Goal: Transaction & Acquisition: Subscribe to service/newsletter

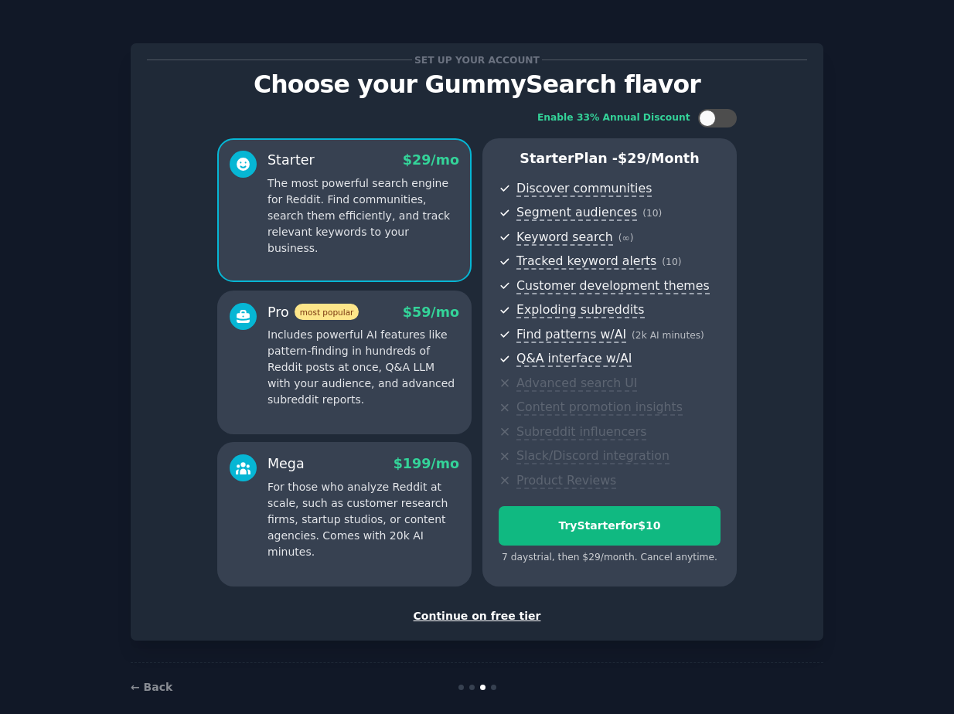
click at [53, 431] on div "Set up your account Choose your GummySearch flavor Enable 33% Annual Discount S…" at bounding box center [477, 367] width 911 height 690
drag, startPoint x: 654, startPoint y: 121, endPoint x: 685, endPoint y: 121, distance: 30.9
click at [684, 121] on div "Enable 33% Annual Discount" at bounding box center [613, 118] width 153 height 14
click at [685, 121] on div "Enable 33% Annual Discount" at bounding box center [613, 118] width 153 height 14
click at [712, 121] on div at bounding box center [707, 118] width 17 height 17
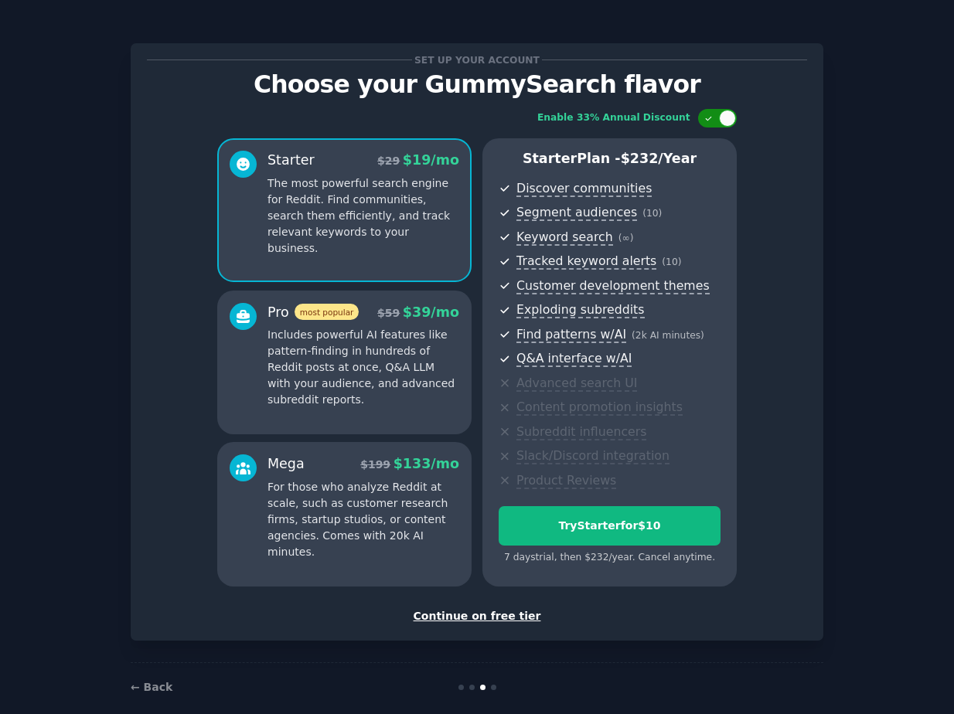
click at [721, 119] on div at bounding box center [727, 118] width 17 height 17
click at [715, 119] on div at bounding box center [717, 118] width 39 height 19
checkbox input "false"
click at [503, 619] on div "Continue on free tier" at bounding box center [477, 616] width 660 height 16
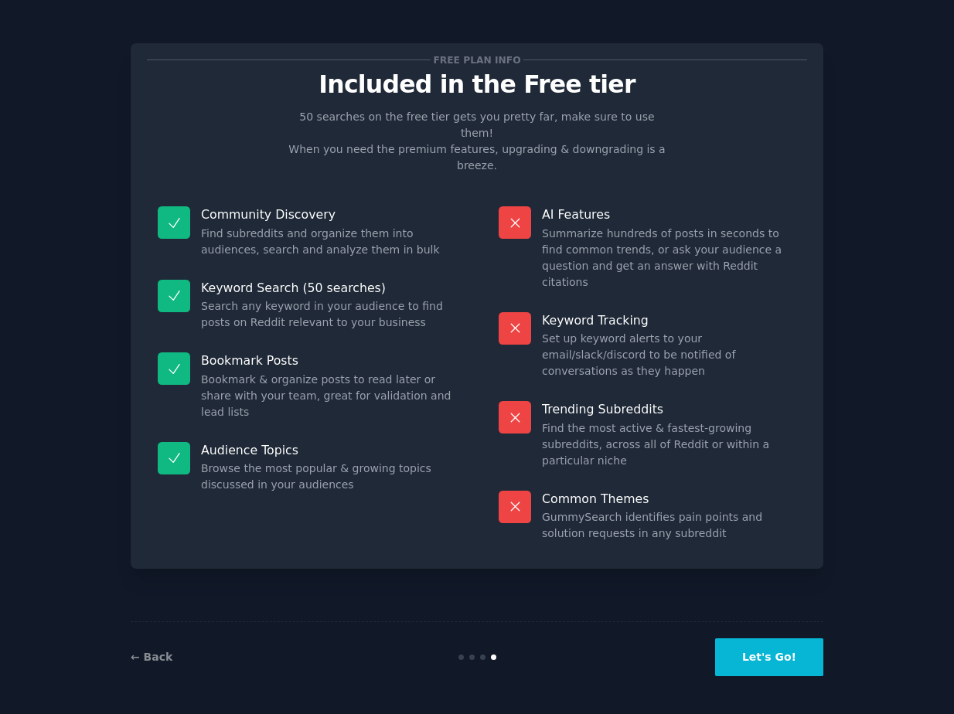
click at [788, 656] on button "Let's Go!" at bounding box center [769, 658] width 108 height 38
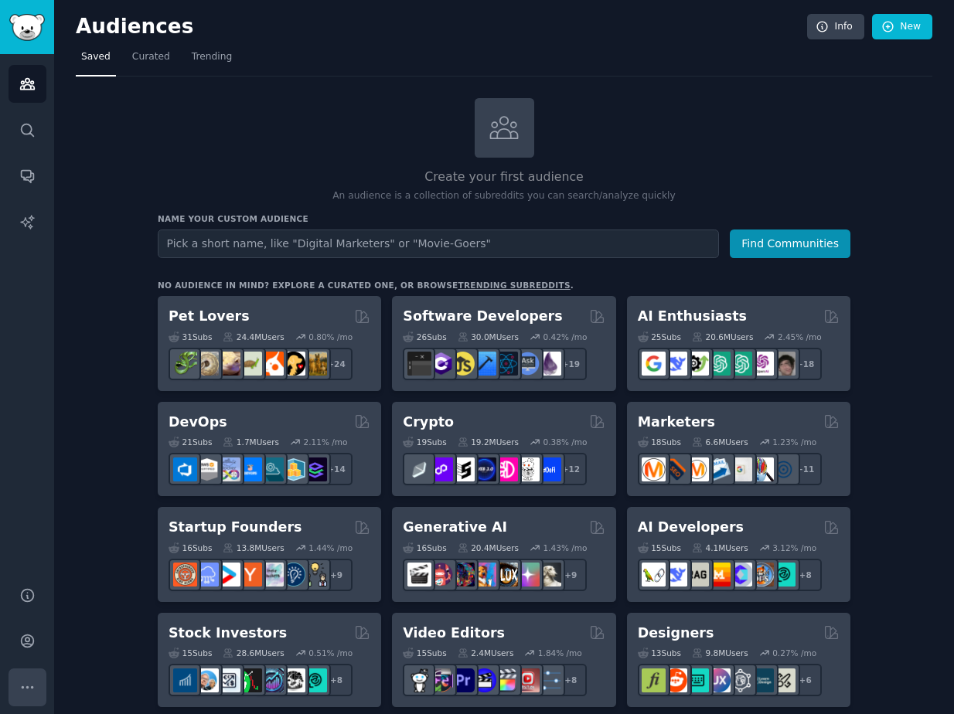
click at [38, 676] on button "More" at bounding box center [28, 688] width 38 height 38
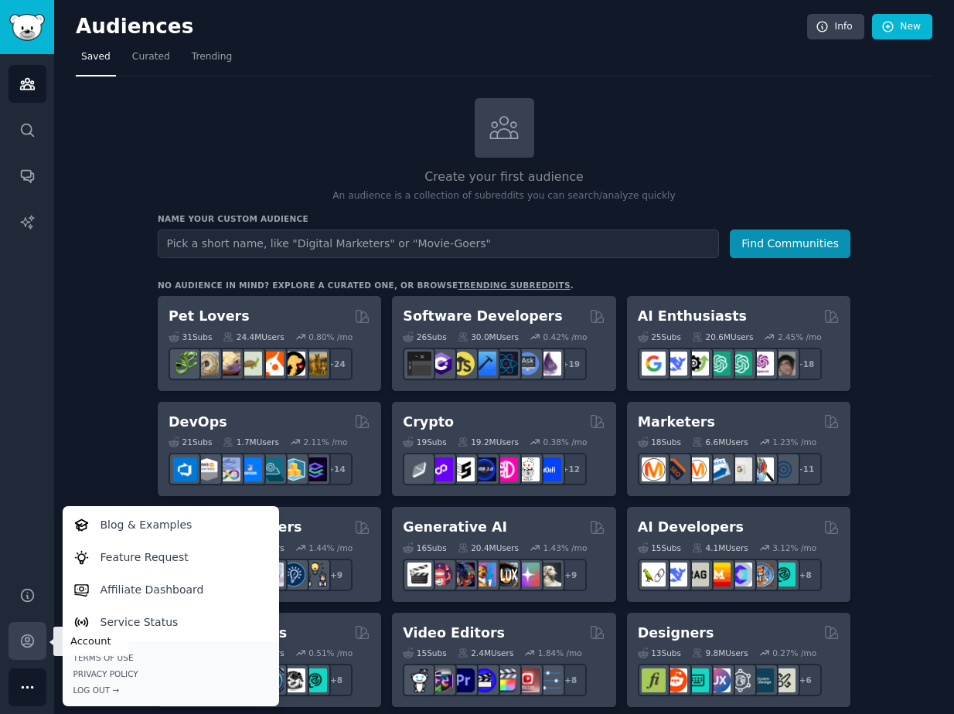
click at [36, 639] on link "Account" at bounding box center [28, 641] width 38 height 38
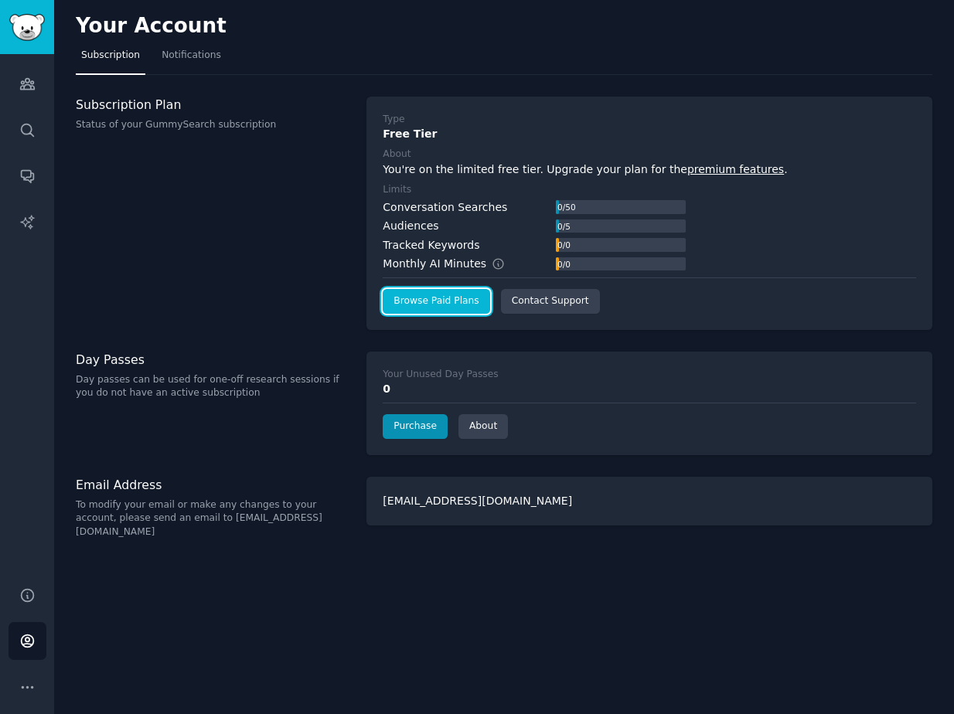
click at [452, 292] on link "Browse Paid Plans" at bounding box center [436, 301] width 107 height 25
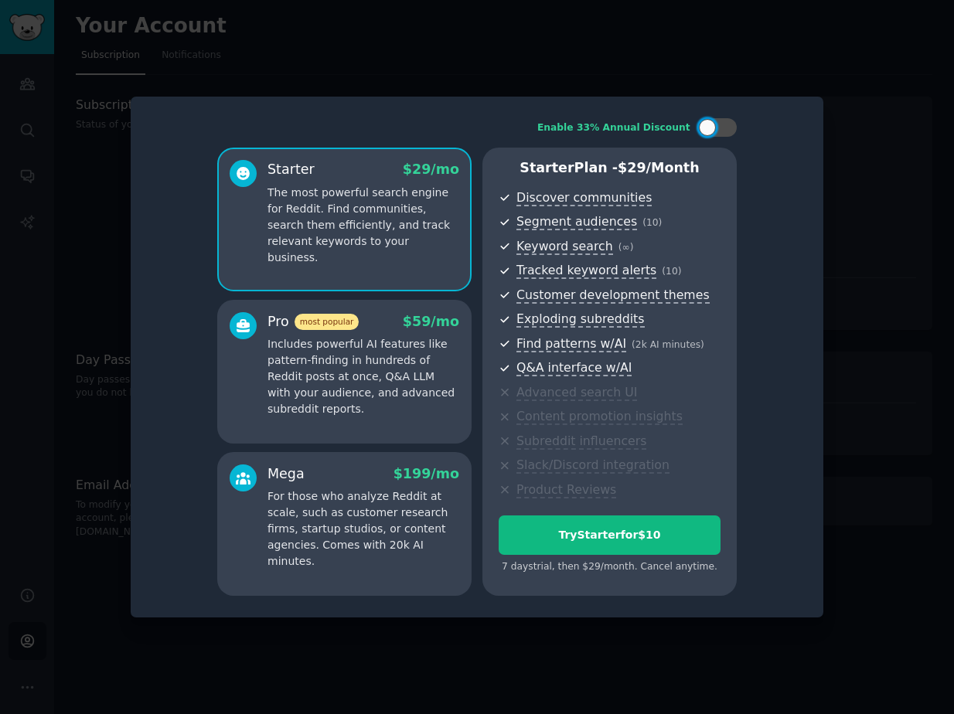
click at [858, 81] on div at bounding box center [477, 357] width 954 height 714
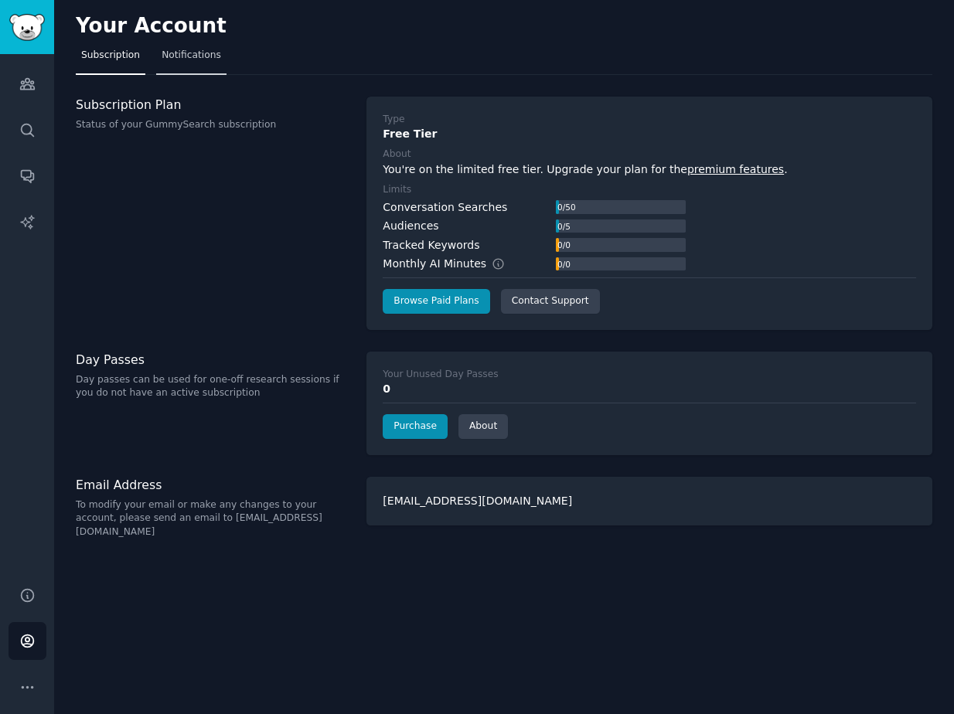
click at [191, 57] on span "Notifications" at bounding box center [192, 56] width 60 height 14
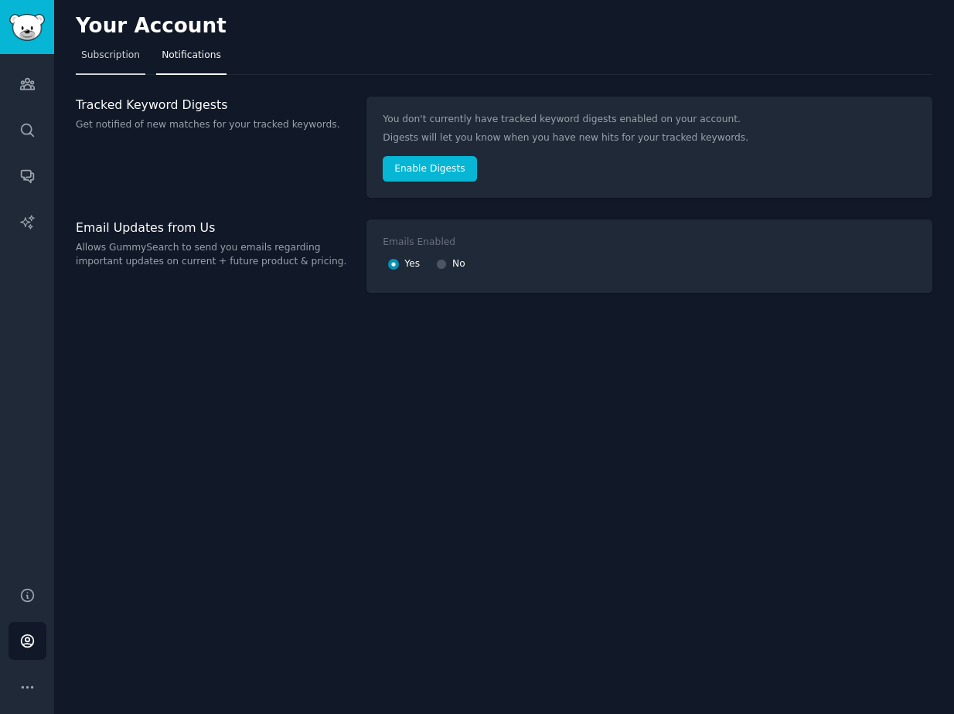
click at [123, 58] on span "Subscription" at bounding box center [110, 56] width 59 height 14
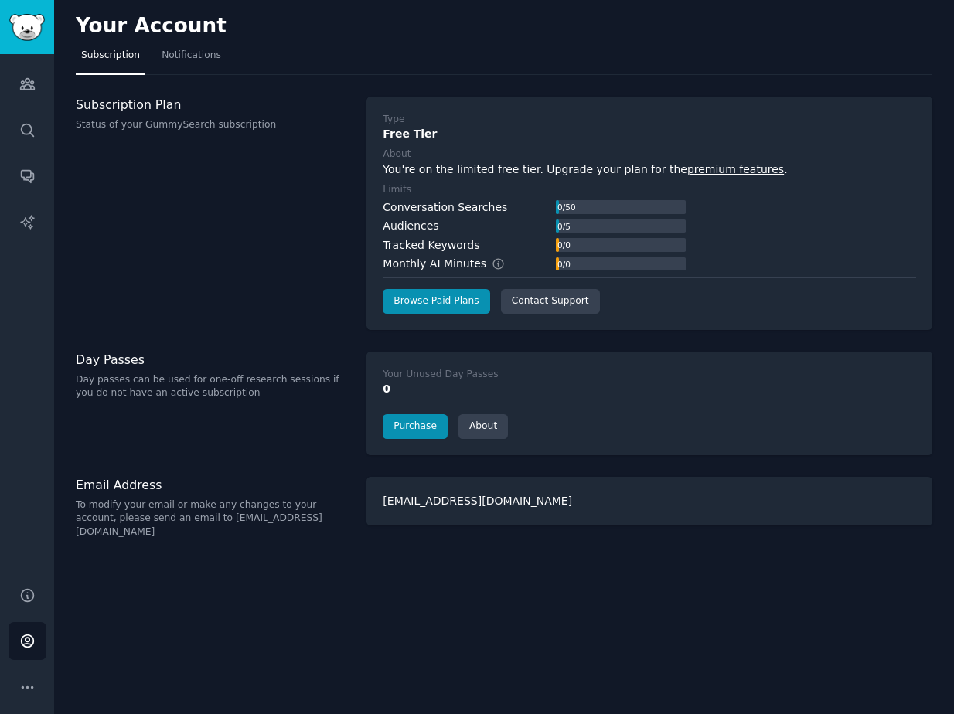
click at [285, 315] on div "Subscription Plan Status of your GummySearch subscription" at bounding box center [213, 213] width 274 height 233
click at [223, 258] on div "Subscription Plan Status of your GummySearch subscription" at bounding box center [213, 213] width 274 height 233
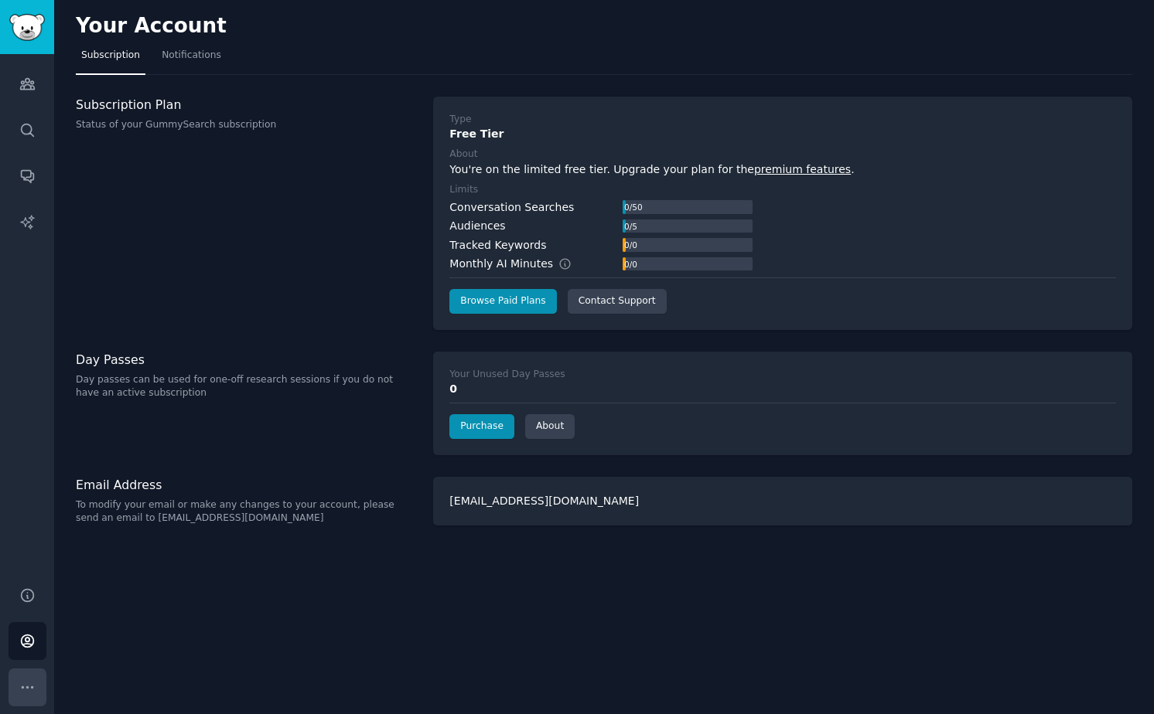
click at [31, 693] on icon "Sidebar" at bounding box center [27, 688] width 16 height 16
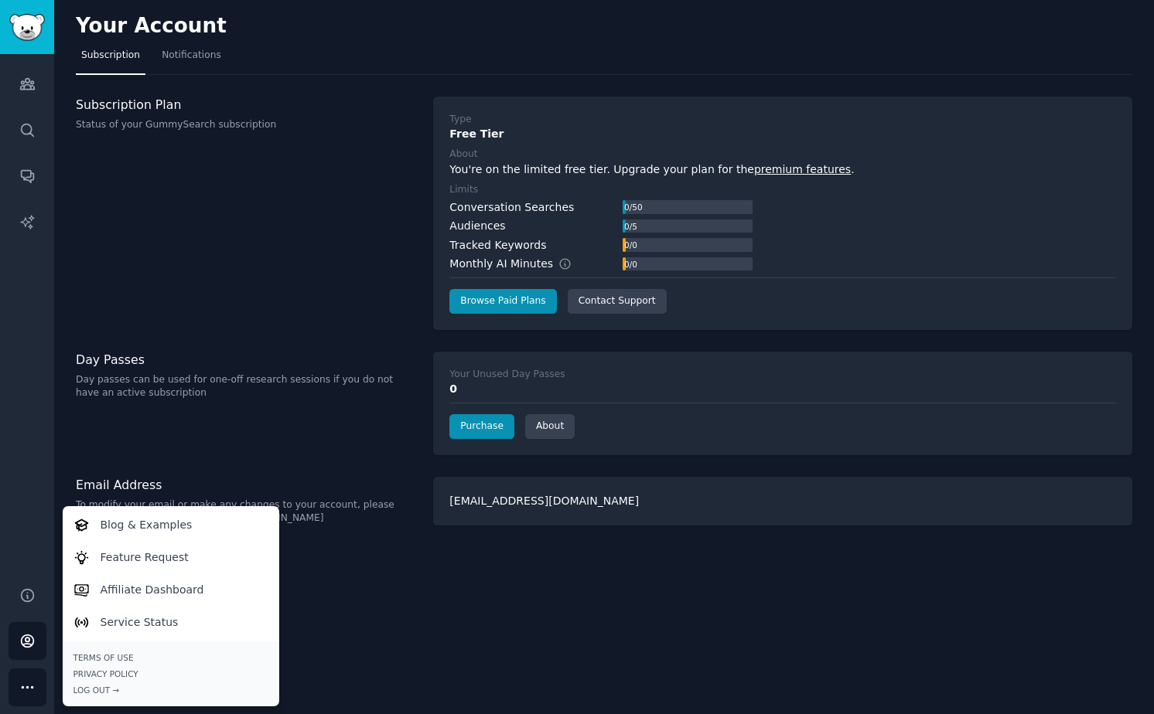
click at [295, 218] on div "Subscription Plan Status of your GummySearch subscription" at bounding box center [246, 213] width 341 height 233
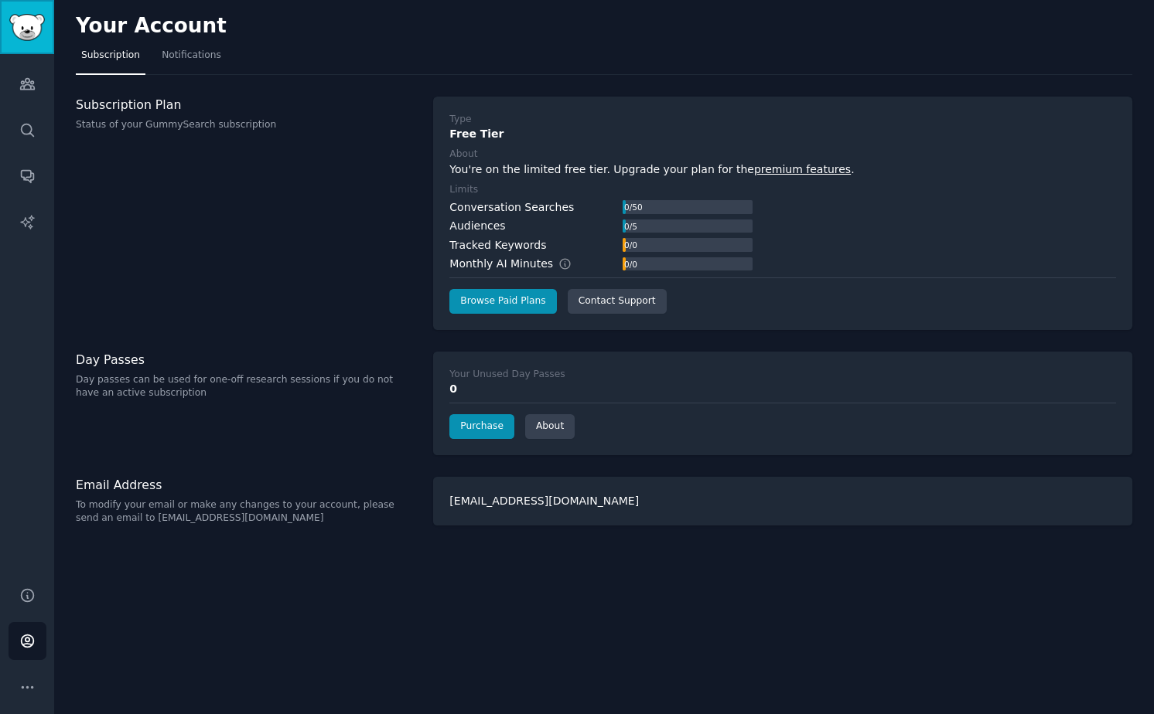
click at [26, 18] on img "Sidebar" at bounding box center [27, 27] width 36 height 27
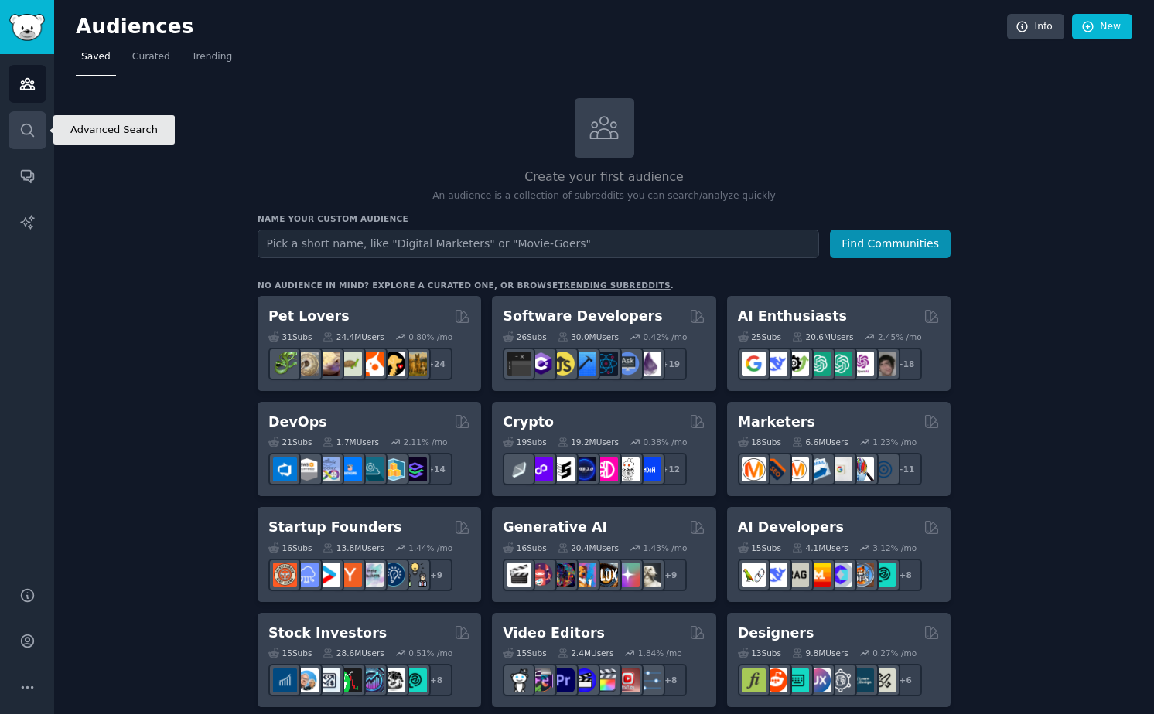
click at [33, 130] on icon "Sidebar" at bounding box center [27, 130] width 16 height 16
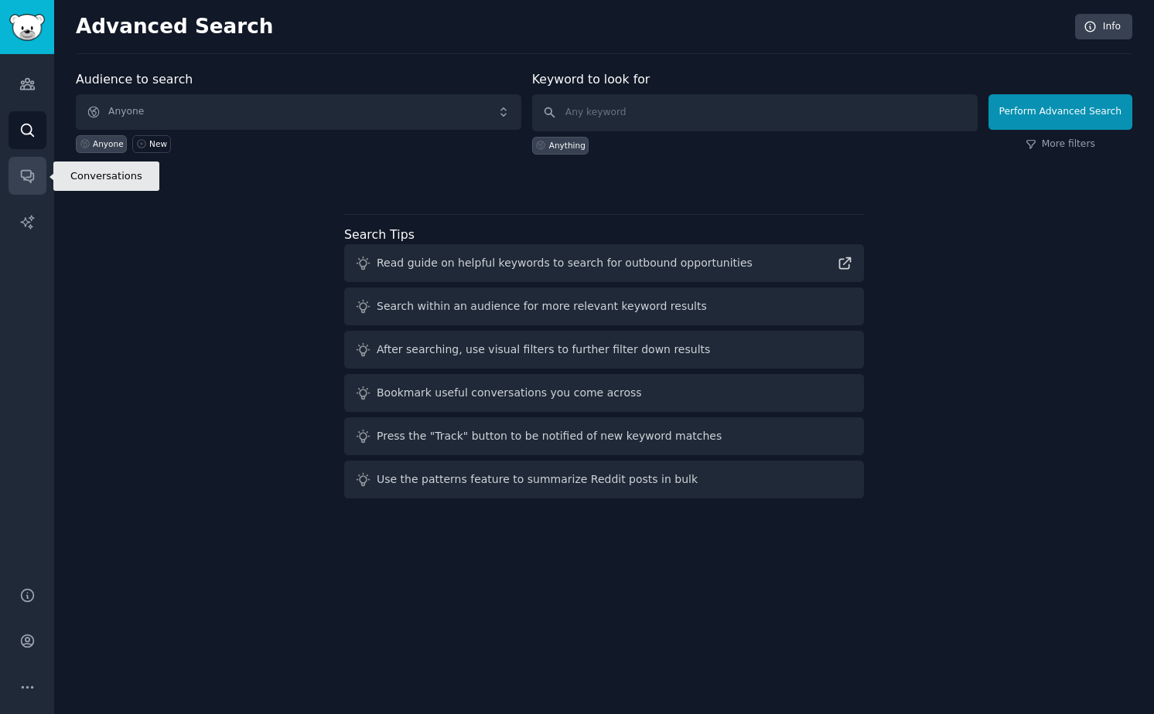
click at [29, 182] on icon "Sidebar" at bounding box center [27, 176] width 16 height 16
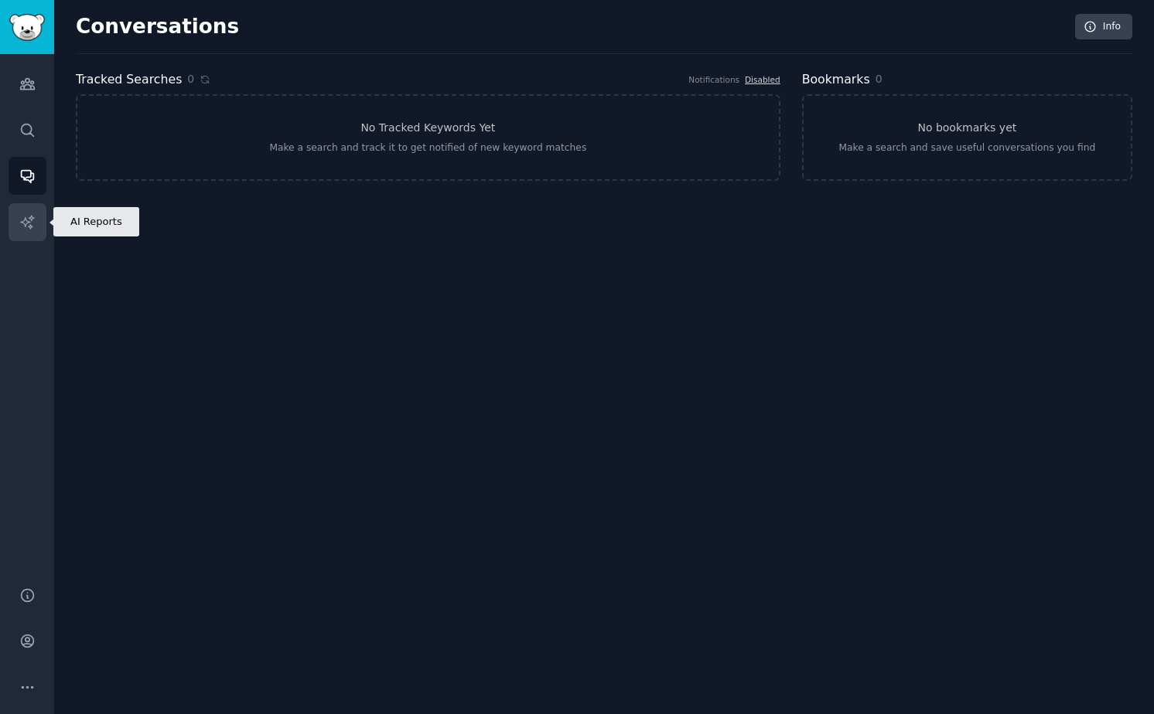
click at [22, 218] on icon "Sidebar" at bounding box center [27, 222] width 16 height 16
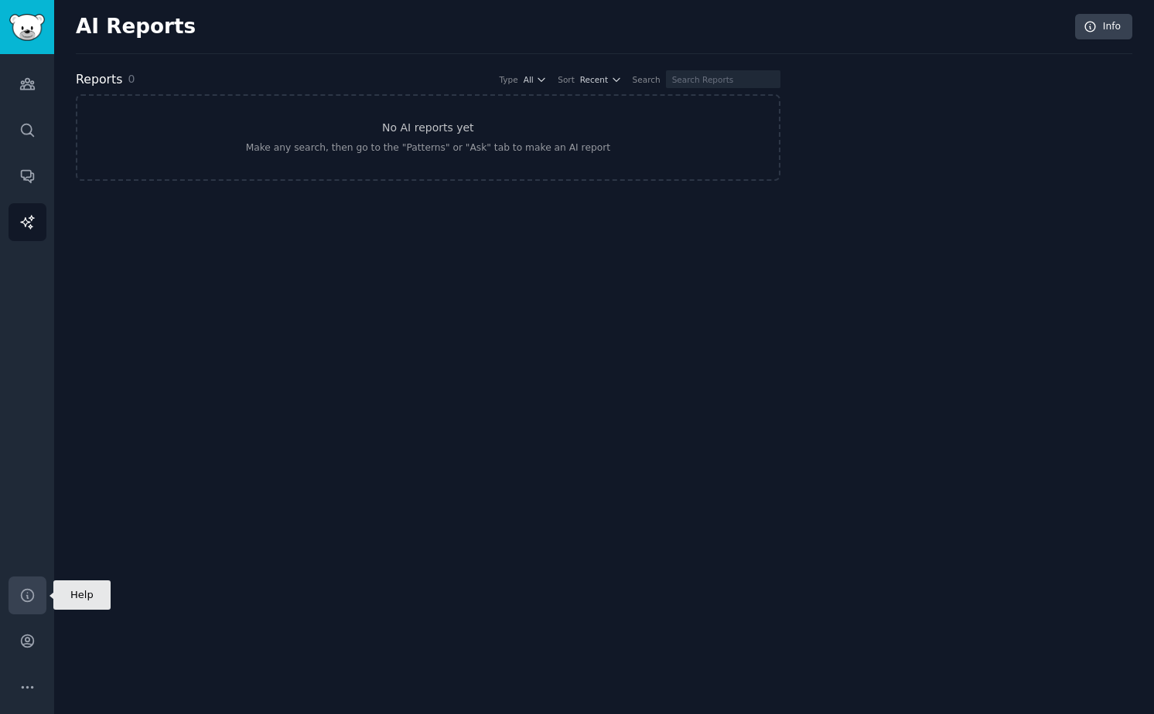
click at [35, 585] on link "Help" at bounding box center [28, 596] width 38 height 38
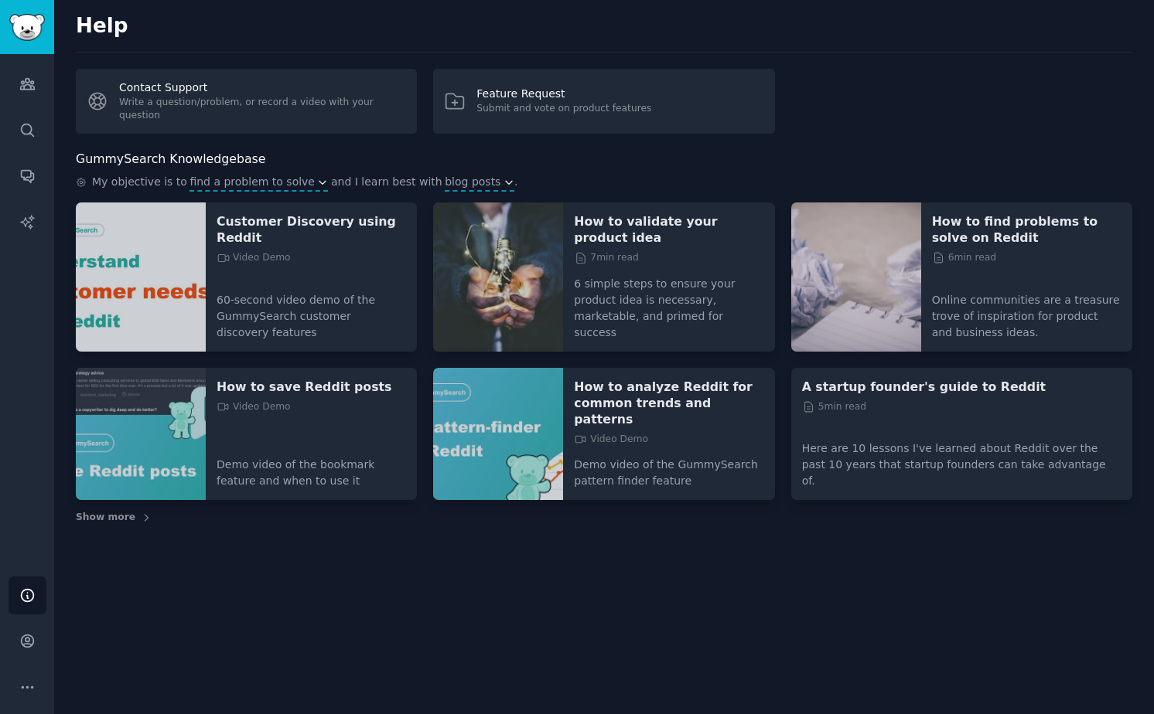
click at [276, 528] on div "Help Contact Support Write a question/problem, or record a video with your ques…" at bounding box center [603, 357] width 1099 height 714
click at [21, 650] on link "Account" at bounding box center [28, 641] width 38 height 38
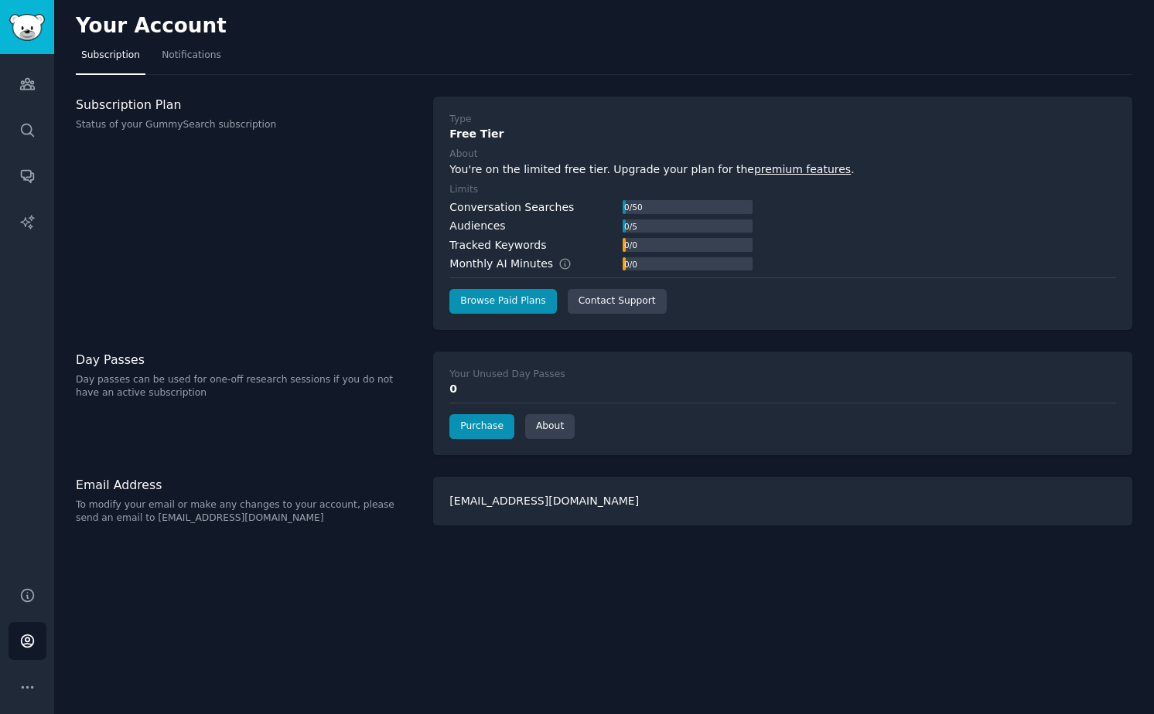
click at [540, 503] on div "[EMAIL_ADDRESS][DOMAIN_NAME]" at bounding box center [782, 501] width 699 height 49
click at [472, 513] on div "[EMAIL_ADDRESS][DOMAIN_NAME]" at bounding box center [782, 501] width 699 height 49
click at [352, 437] on div "Day Passes Day passes can be used for one-off research sessions if you do not h…" at bounding box center [246, 404] width 341 height 104
click at [247, 138] on div "Subscription Plan Status of your GummySearch subscription" at bounding box center [246, 213] width 341 height 233
click at [490, 305] on link "Browse Paid Plans" at bounding box center [502, 301] width 107 height 25
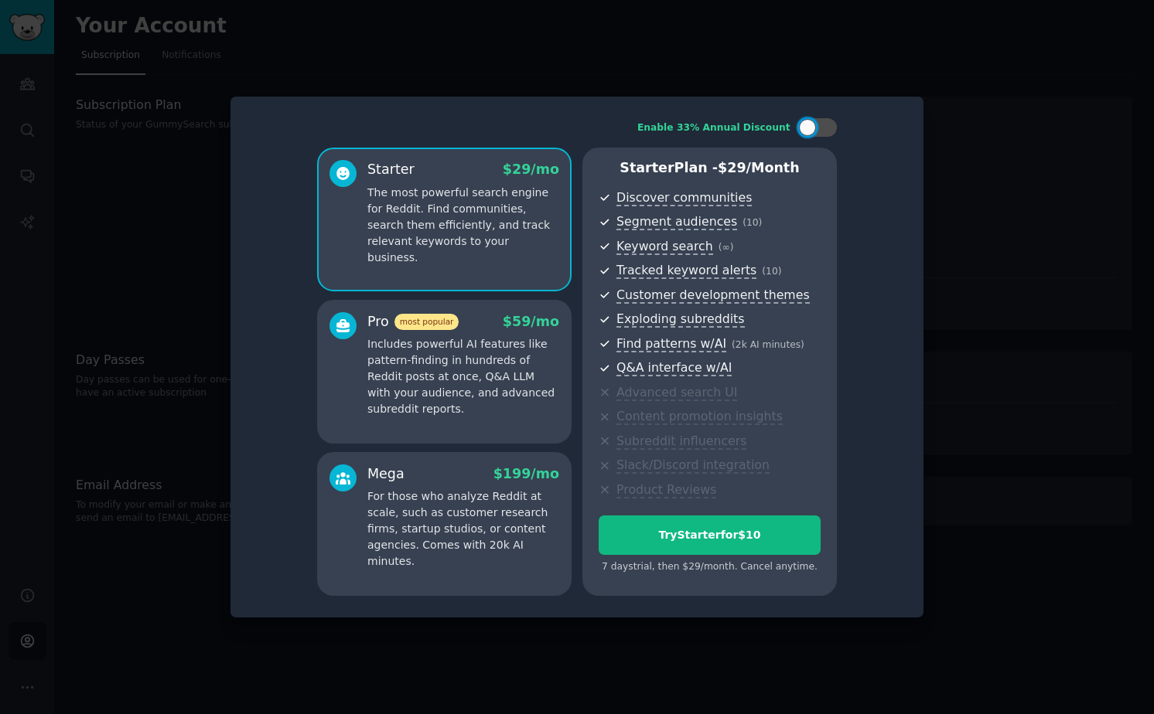
click at [953, 219] on div at bounding box center [577, 357] width 1154 height 714
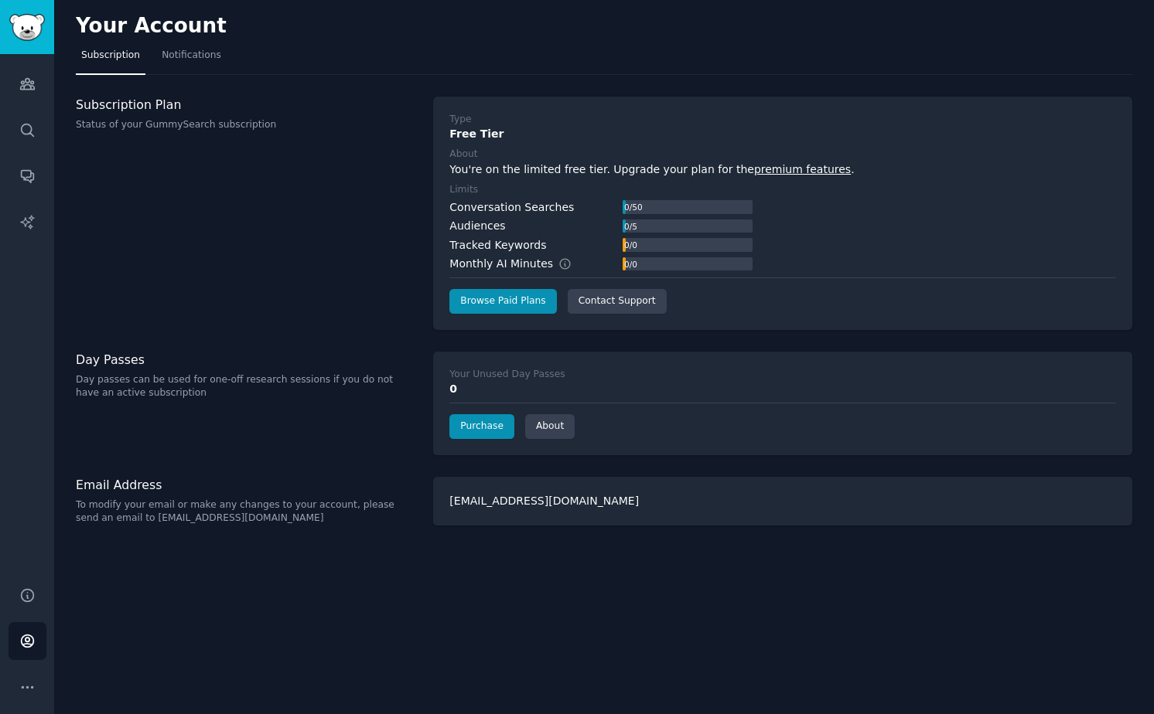
click at [332, 240] on div "Subscription Plan Status of your GummySearch subscription" at bounding box center [246, 213] width 341 height 233
